Goal: Task Accomplishment & Management: Complete application form

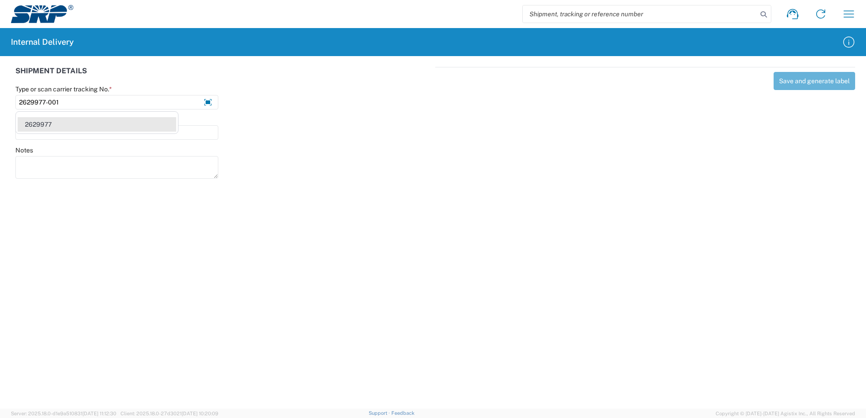
type input "2629977-001"
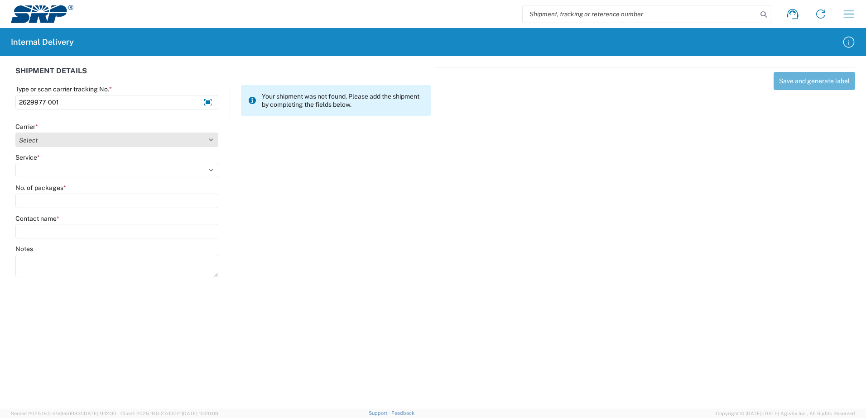
click at [208, 140] on select "Select Amazon Logistics ATI Trucking BC Dimerco Logistics Empire Southwest FedE…" at bounding box center [116, 140] width 203 height 14
select select "18714"
click at [15, 133] on select "Select Amazon Logistics ATI Trucking BC Dimerco Logistics Empire Southwest FedE…" at bounding box center [116, 140] width 203 height 14
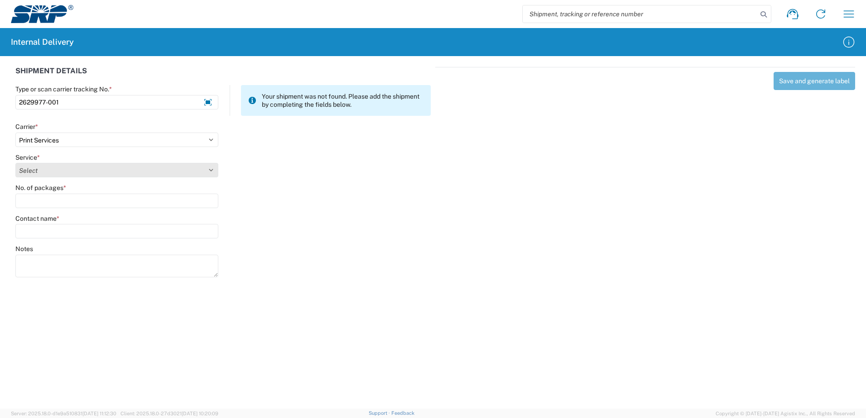
click at [212, 169] on select "Select Ground Inter-office" at bounding box center [116, 170] width 203 height 14
select select "35764"
click at [15, 163] on select "Select Ground Inter-office" at bounding box center [116, 170] width 203 height 14
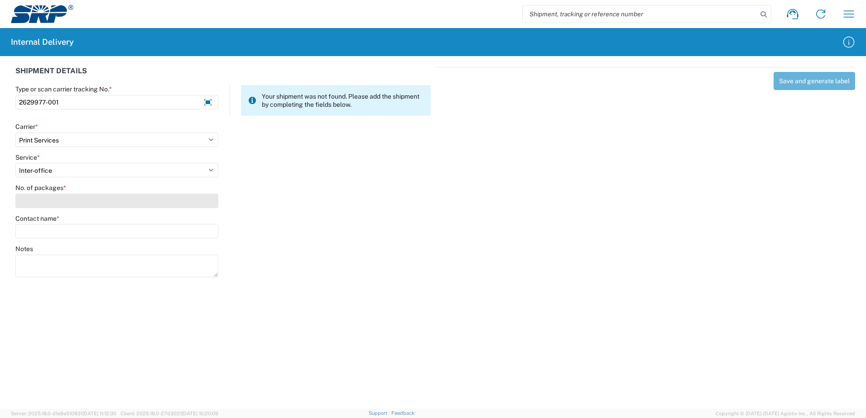
click at [199, 202] on input "No. of packages *" at bounding box center [116, 201] width 203 height 14
type input "1"
click at [179, 229] on input "Contact name *" at bounding box center [116, 231] width 203 height 14
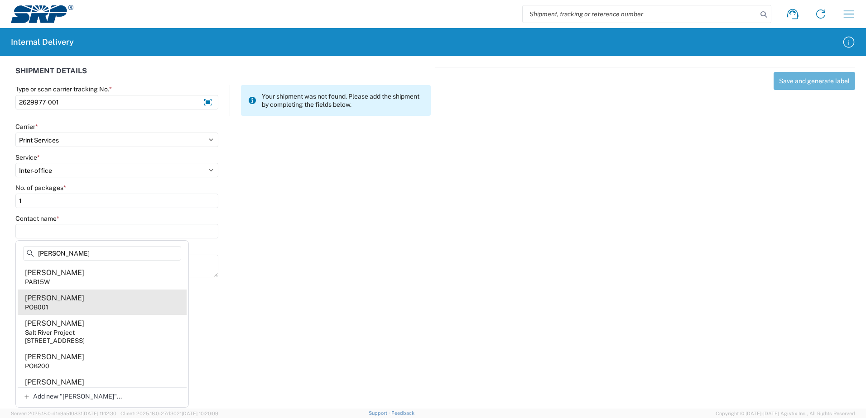
type input "[PERSON_NAME]"
click at [54, 306] on agx-address-suggestion-item "[PERSON_NAME] POB001" at bounding box center [102, 302] width 169 height 25
type input "[PERSON_NAME]"
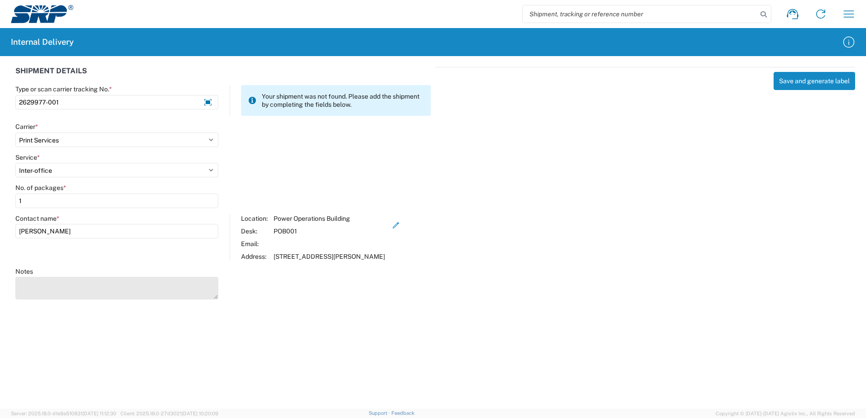
click at [54, 298] on textarea "Notes" at bounding box center [116, 288] width 203 height 23
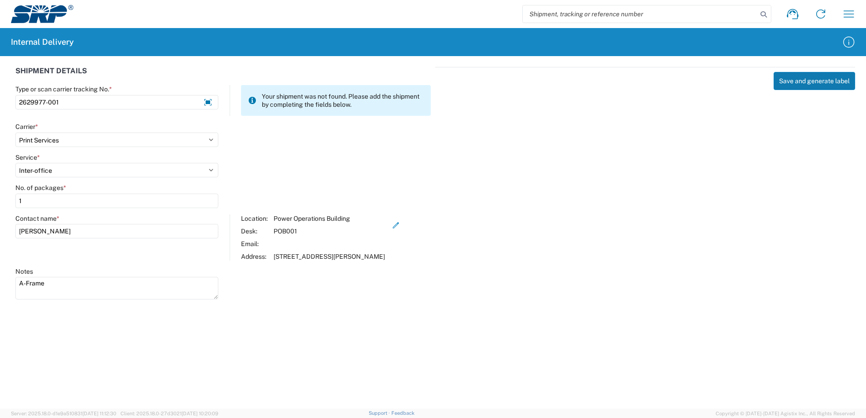
type textarea "A-Frame"
click at [819, 76] on button "Save and generate label" at bounding box center [815, 81] width 82 height 18
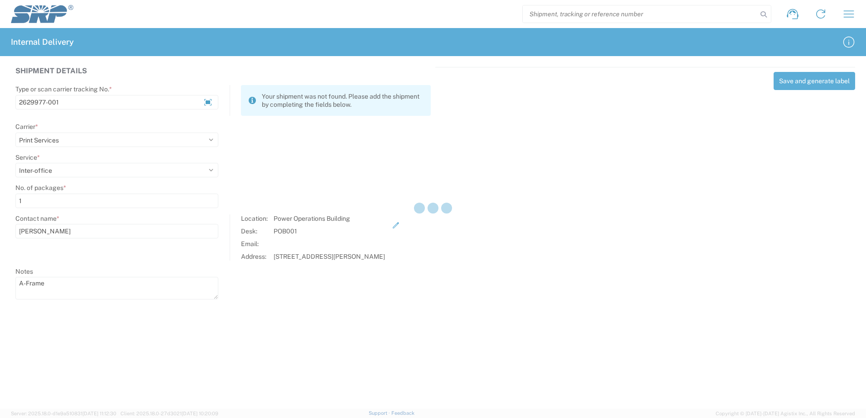
select select
